Goal: Information Seeking & Learning: Learn about a topic

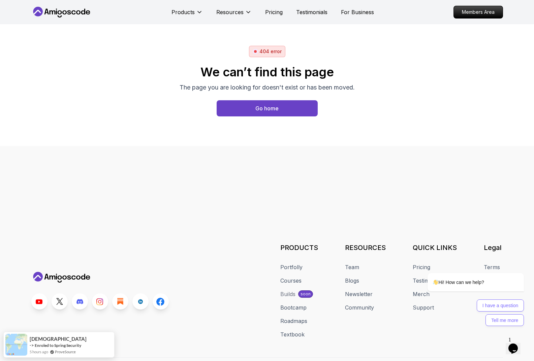
click at [78, 12] on icon at bounding box center [61, 12] width 61 height 11
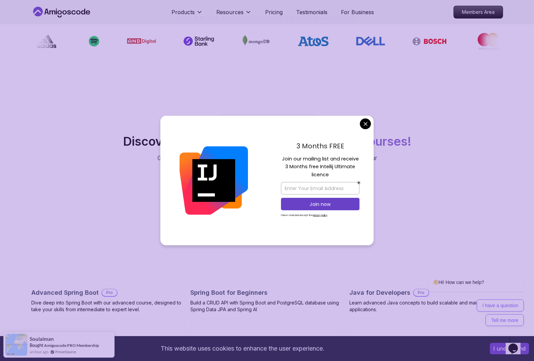
scroll to position [640, 0]
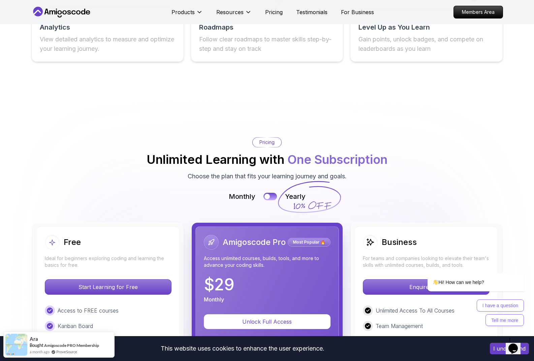
scroll to position [1347, 0]
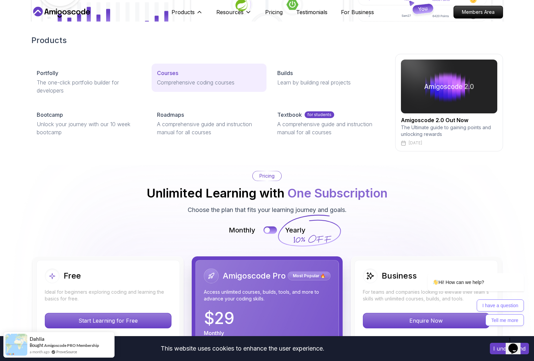
click at [183, 80] on p "Comprehensive coding courses" at bounding box center [209, 82] width 104 height 8
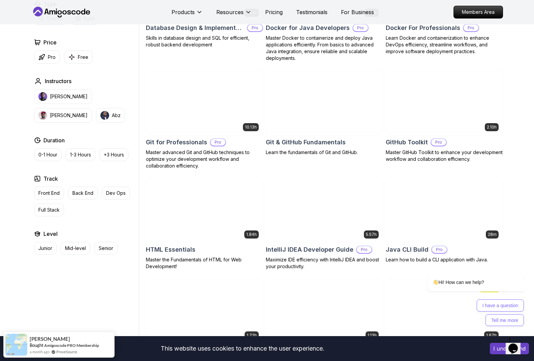
scroll to position [707, 0]
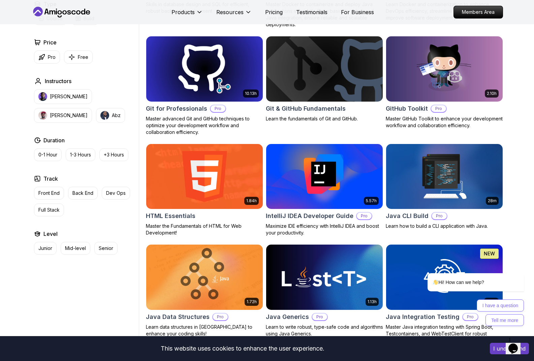
click at [308, 82] on img at bounding box center [324, 69] width 122 height 68
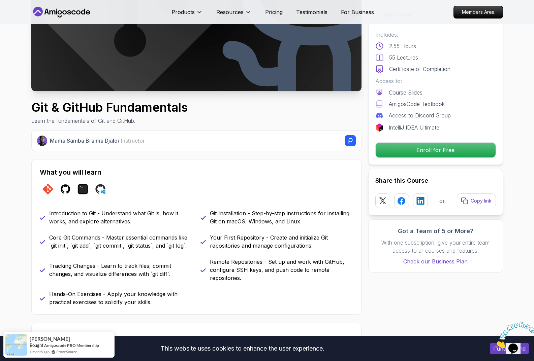
scroll to position [101, 0]
